Goal: Transaction & Acquisition: Purchase product/service

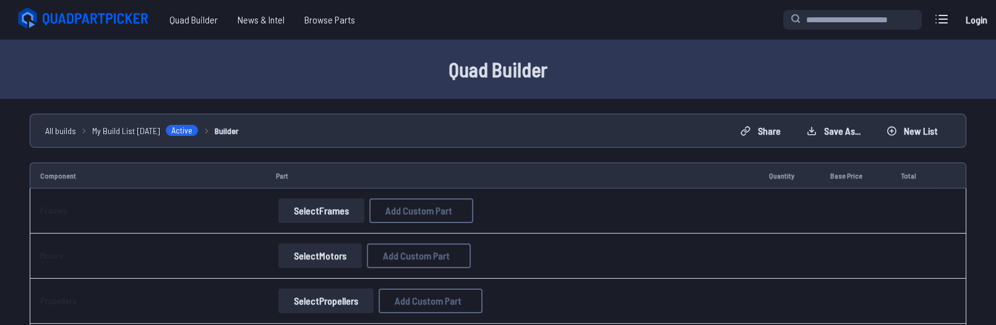
click at [968, 25] on link "Login" at bounding box center [976, 19] width 30 height 25
click at [974, 24] on link "Login" at bounding box center [976, 19] width 30 height 25
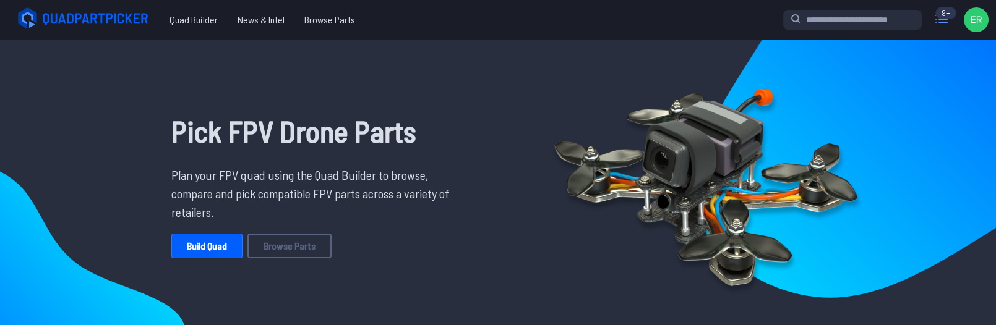
click at [932, 27] on icon at bounding box center [942, 19] width 20 height 20
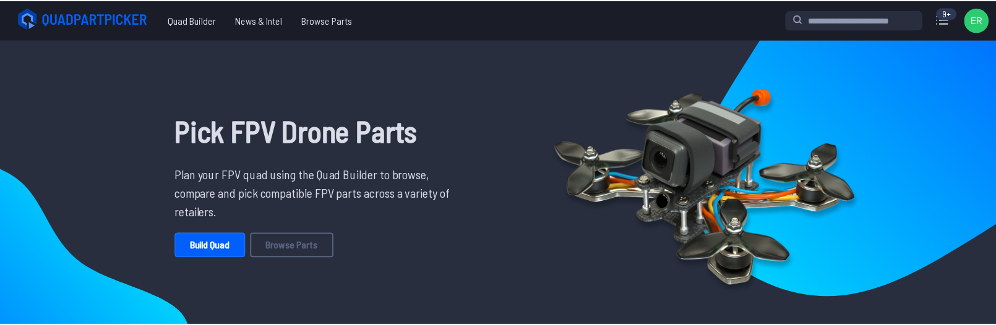
scroll to position [185, 0]
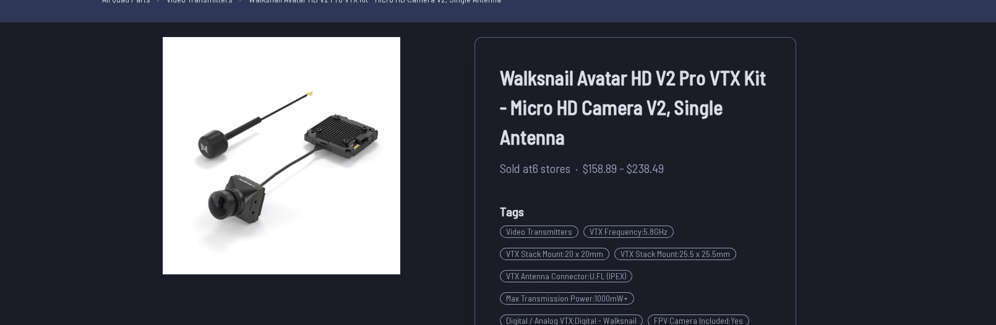
scroll to position [124, 0]
